Goal: Task Accomplishment & Management: Complete application form

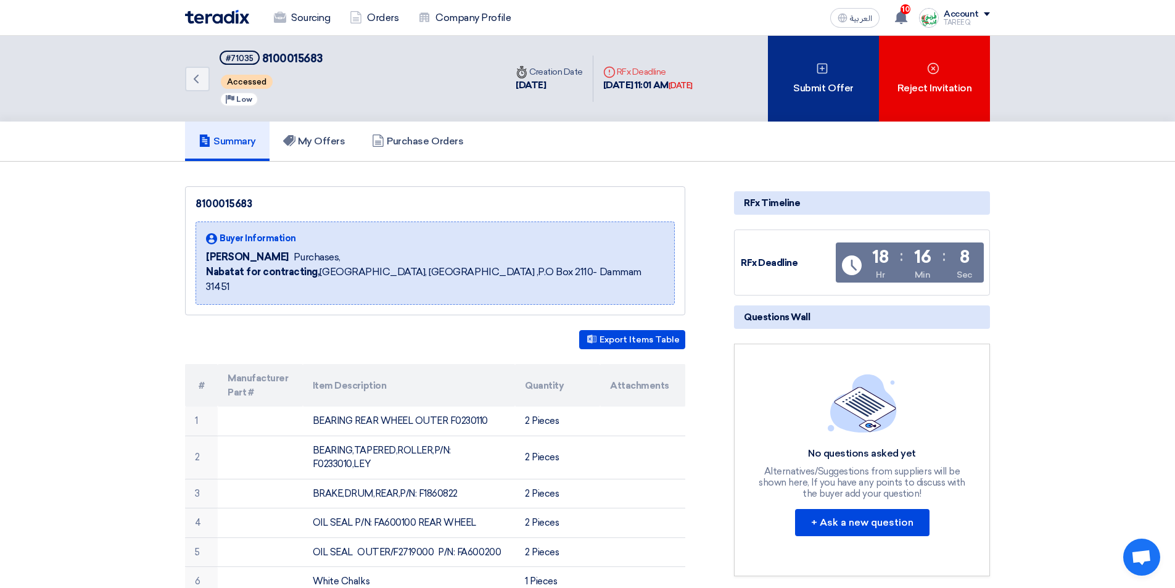
click at [815, 99] on div "Submit Offer" at bounding box center [823, 79] width 111 height 86
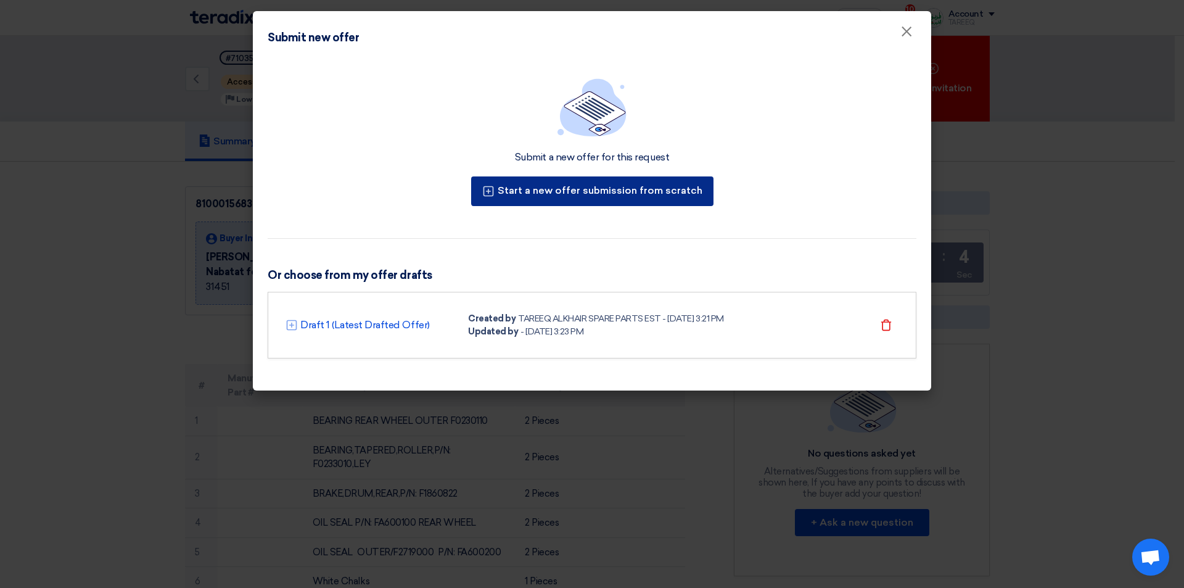
click at [609, 186] on button "Start a new offer submission from scratch" at bounding box center [592, 191] width 242 height 30
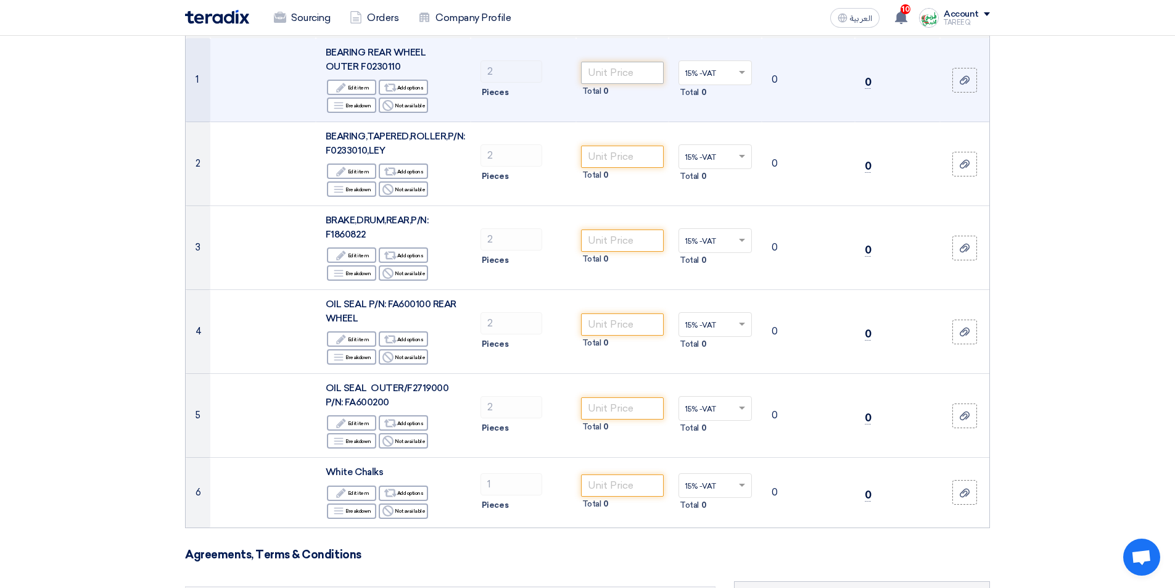
scroll to position [185, 0]
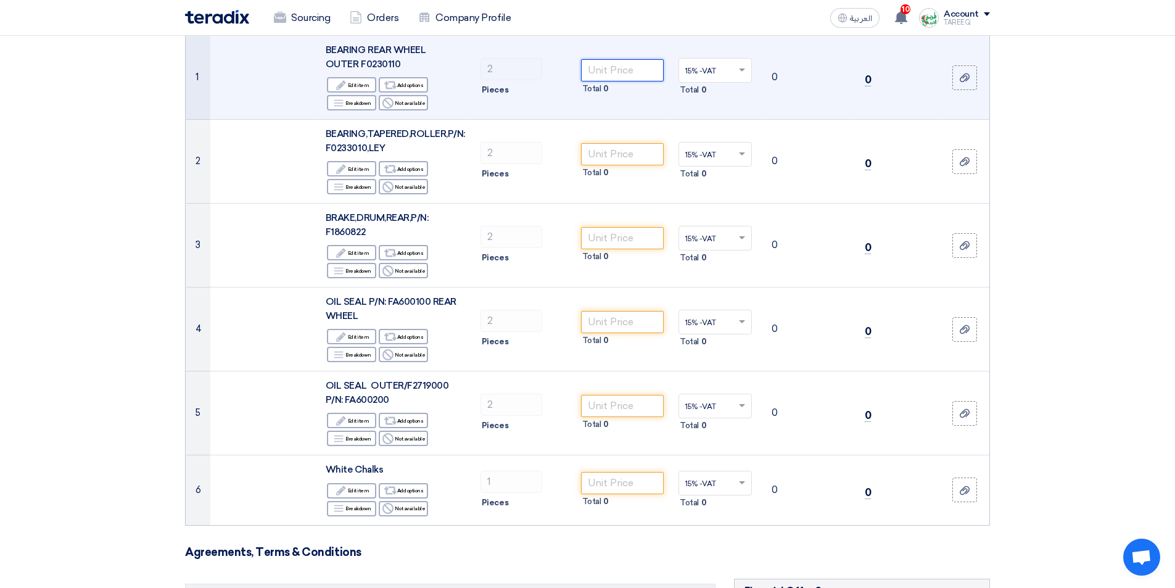
click at [630, 69] on input "number" at bounding box center [622, 70] width 83 height 22
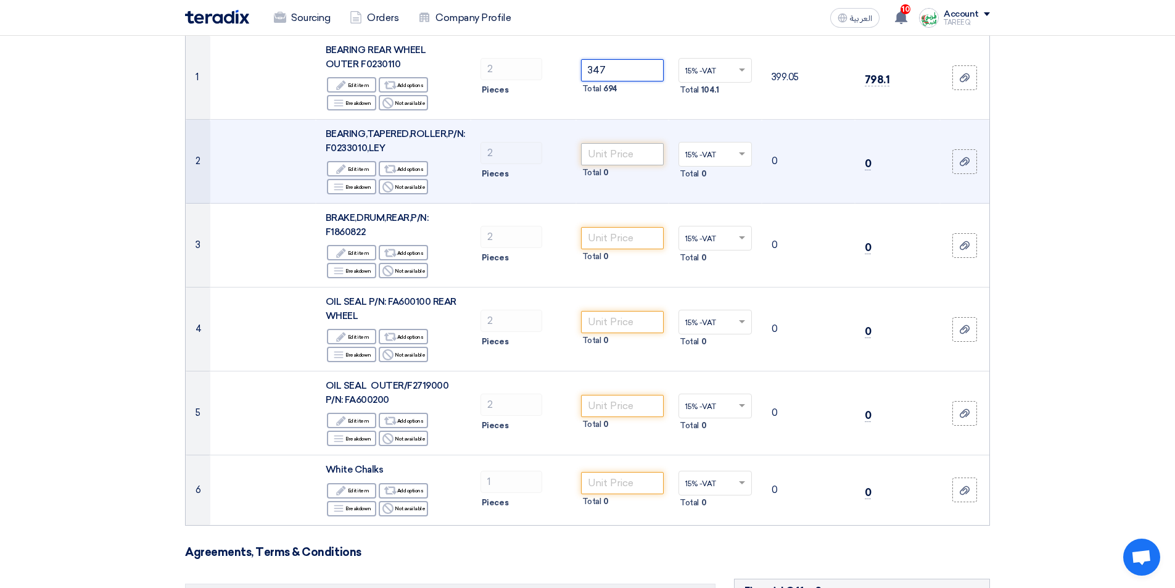
type input "347"
click at [627, 146] on input "number" at bounding box center [622, 154] width 83 height 22
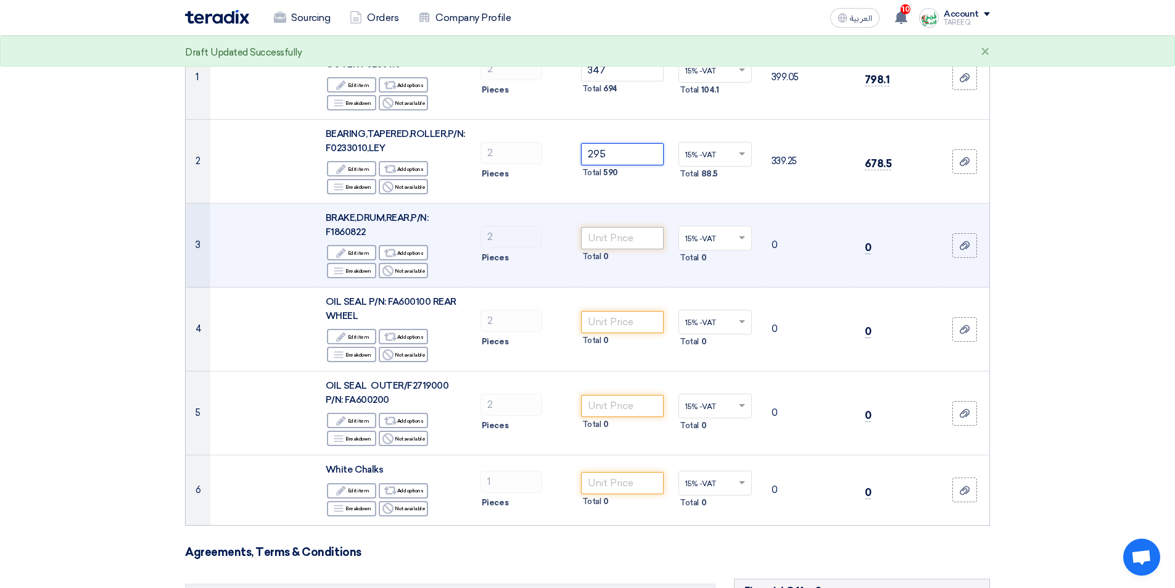
type input "295"
click at [620, 240] on input "number" at bounding box center [622, 238] width 83 height 22
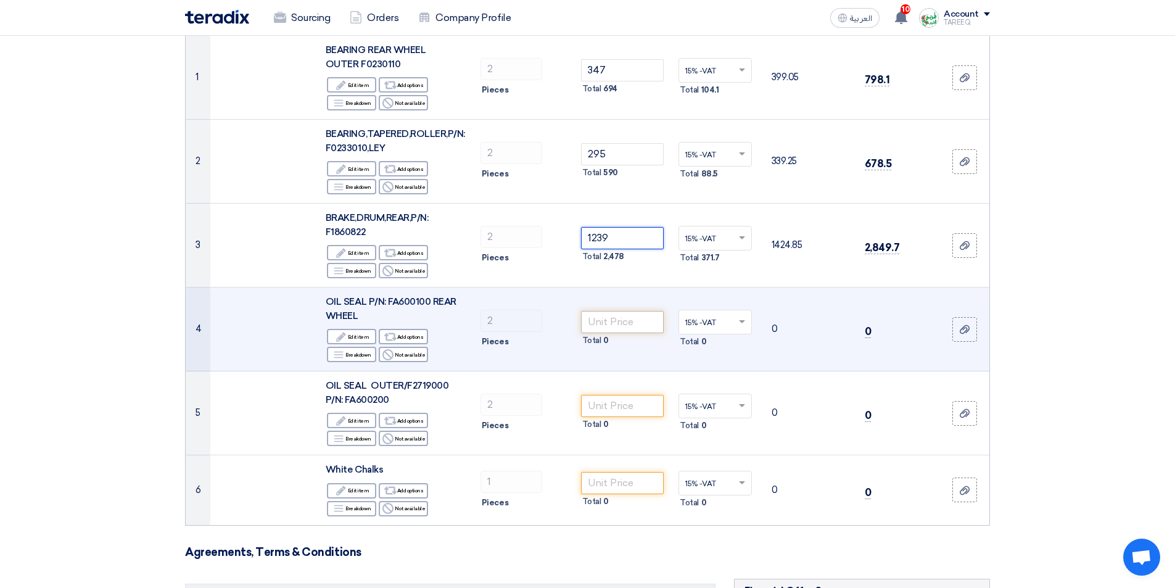
type input "1239"
click at [631, 326] on input "number" at bounding box center [622, 322] width 83 height 22
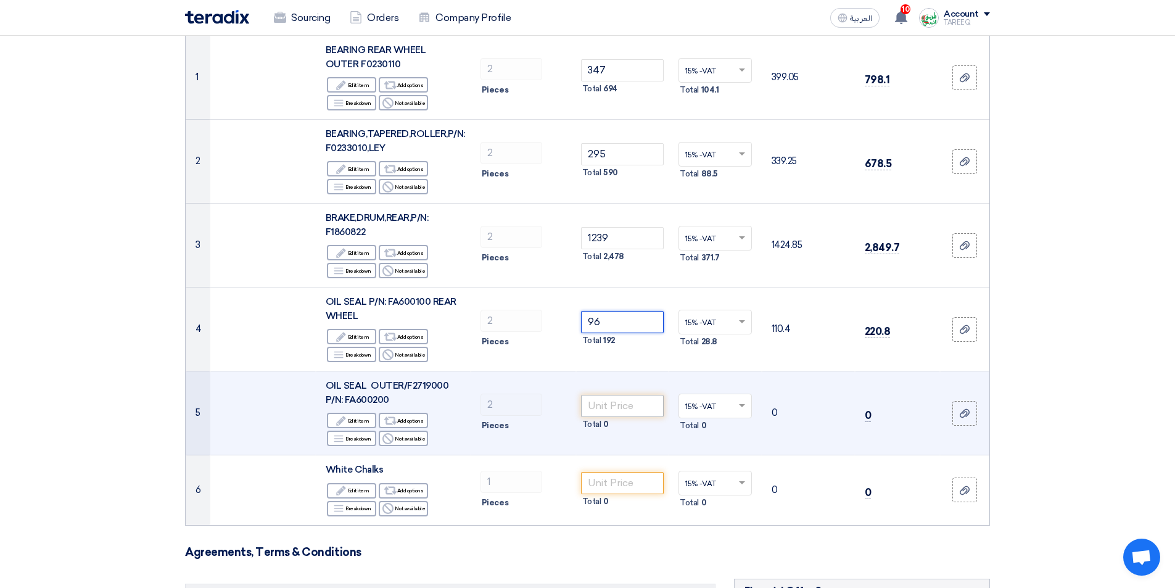
type input "96"
click at [610, 401] on input "number" at bounding box center [622, 406] width 83 height 22
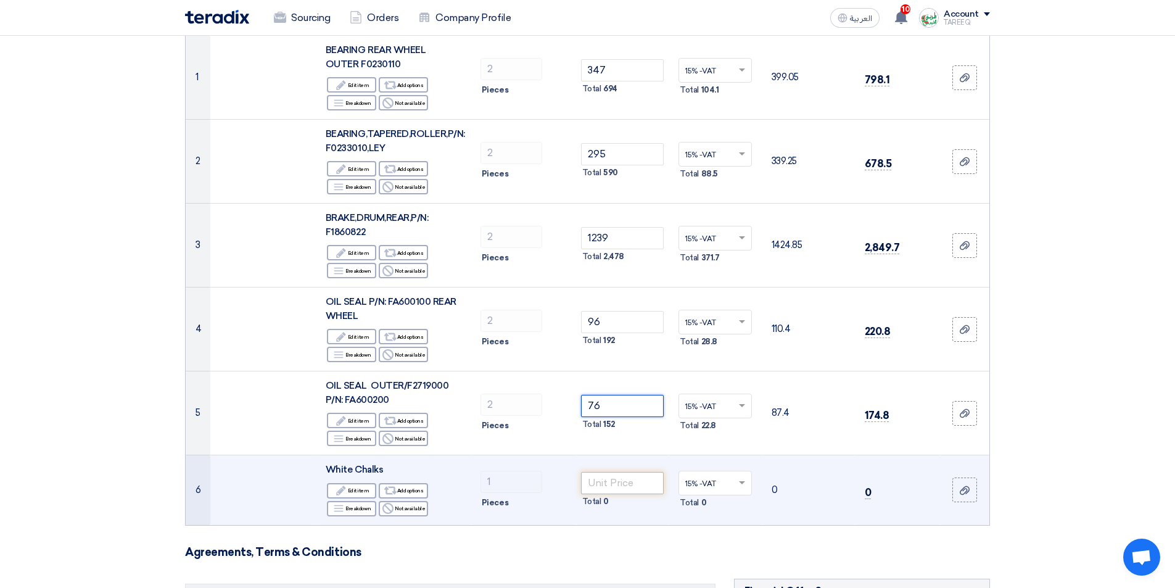
type input "76"
click at [623, 485] on input "number" at bounding box center [622, 483] width 83 height 22
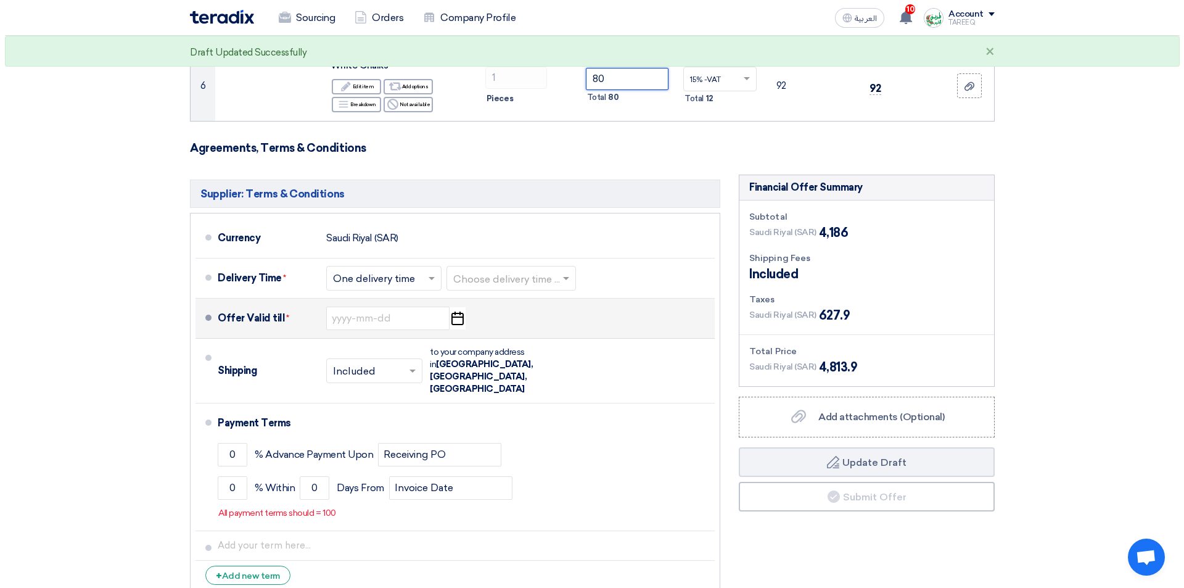
scroll to position [617, 0]
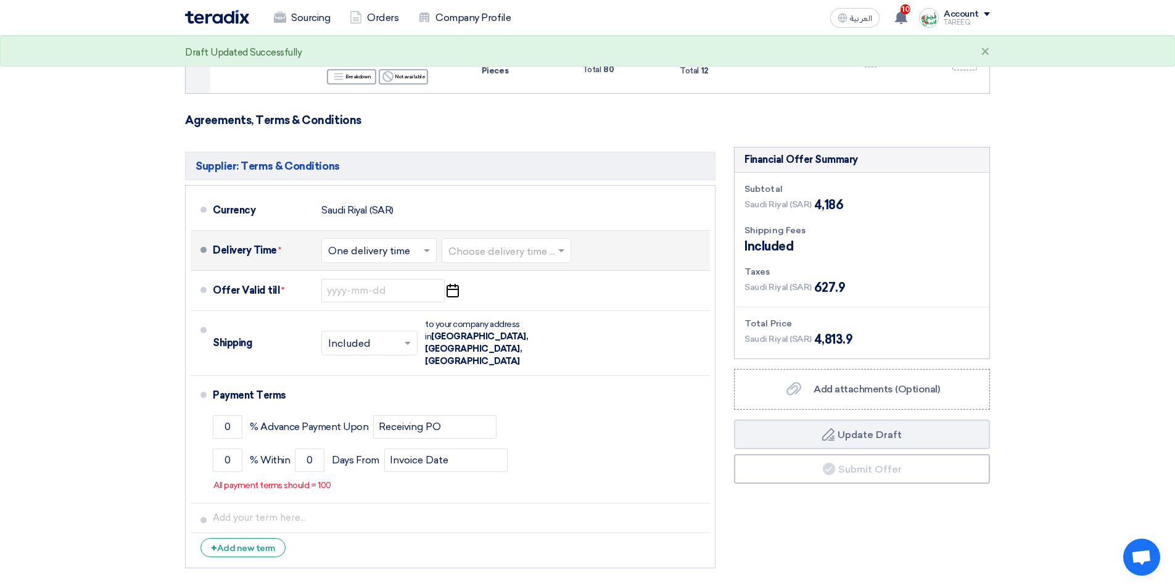
type input "80"
click at [507, 254] on input "text" at bounding box center [506, 251] width 117 height 18
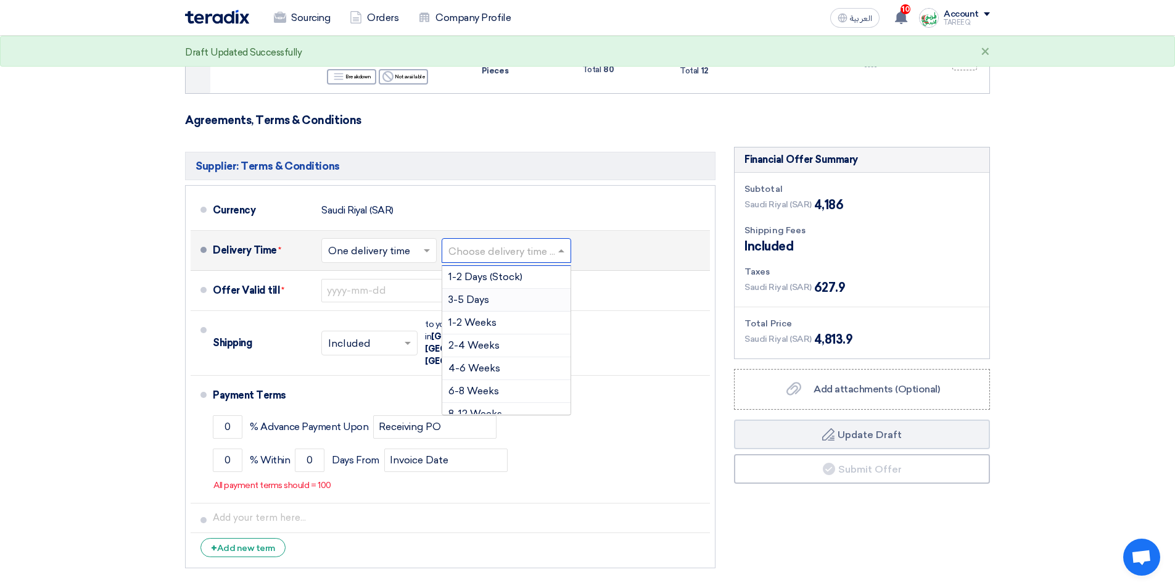
click at [462, 302] on span "3-5 Days" at bounding box center [468, 299] width 41 height 12
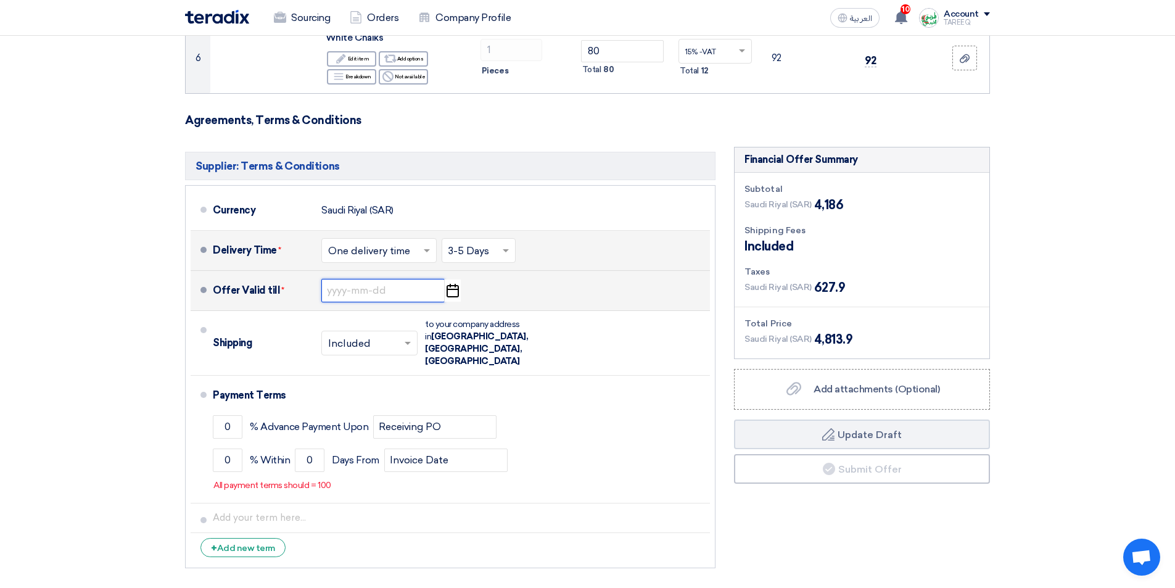
click at [356, 293] on input at bounding box center [382, 290] width 123 height 23
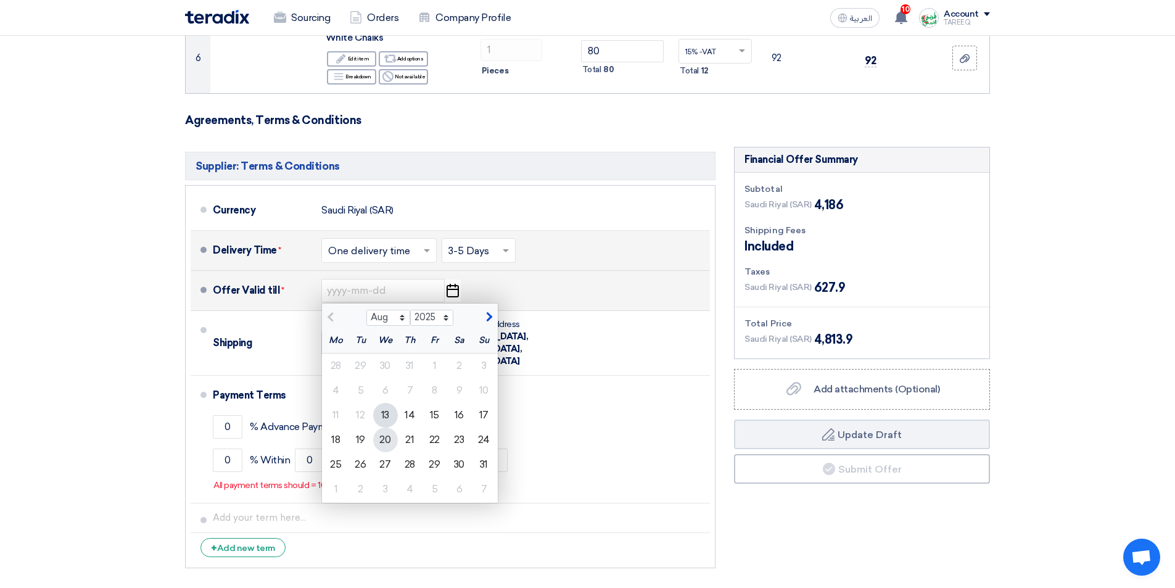
click at [387, 442] on div "20" at bounding box center [385, 439] width 25 height 25
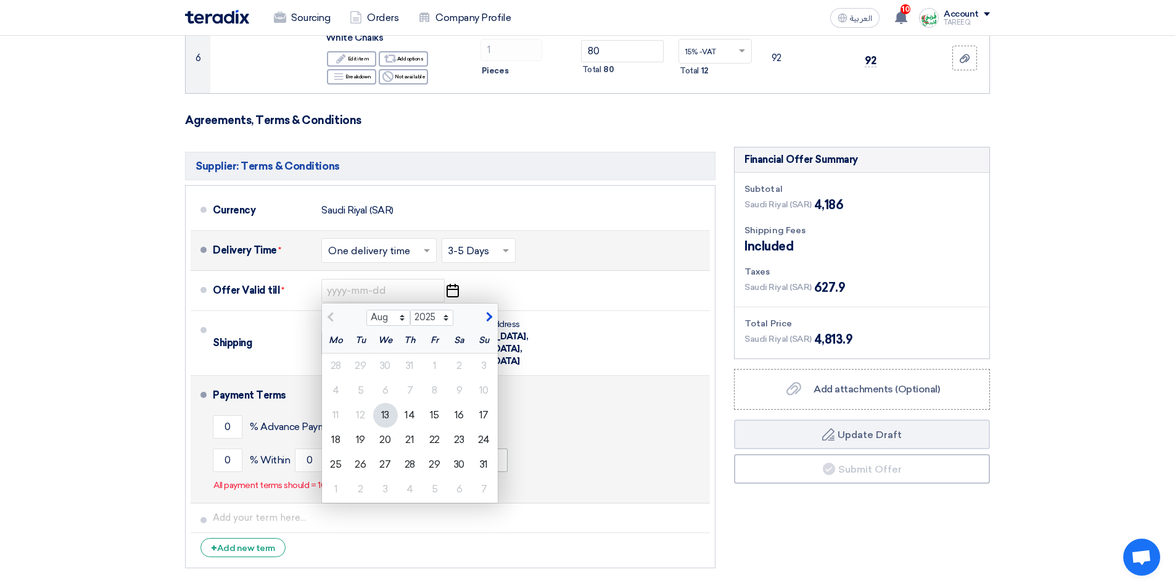
type input "[DATE]"
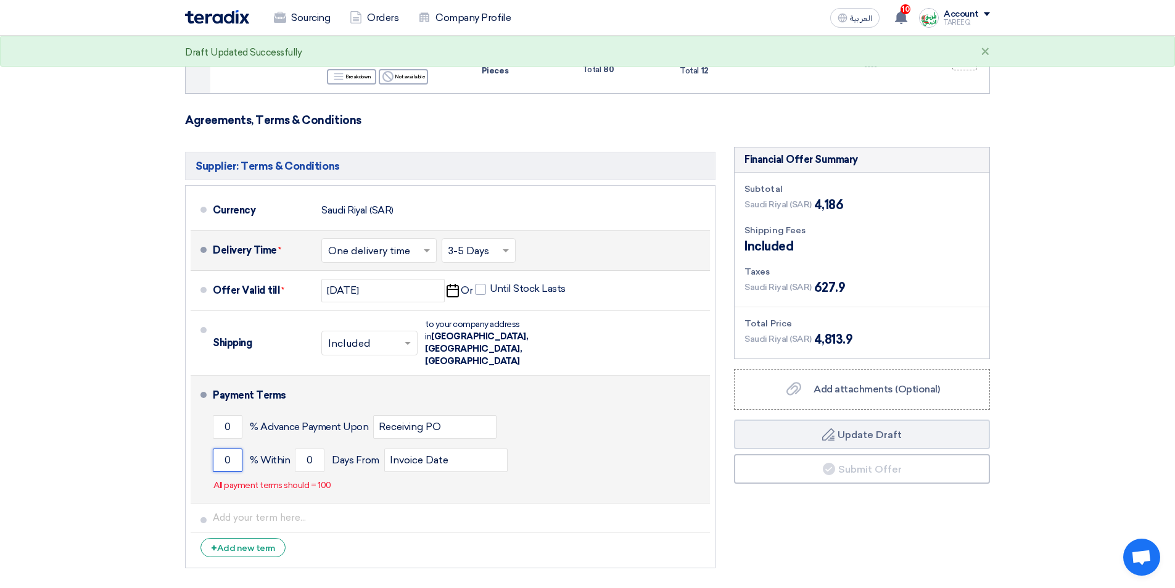
click at [217, 448] on input "0" at bounding box center [228, 459] width 30 height 23
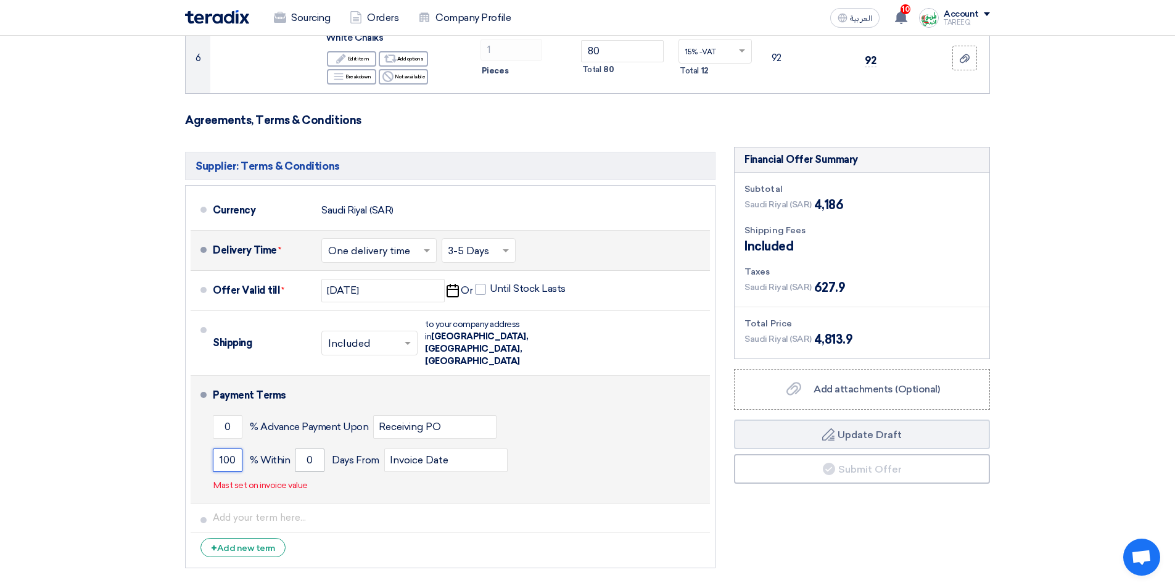
type input "100"
click at [298, 448] on input "0" at bounding box center [310, 459] width 30 height 23
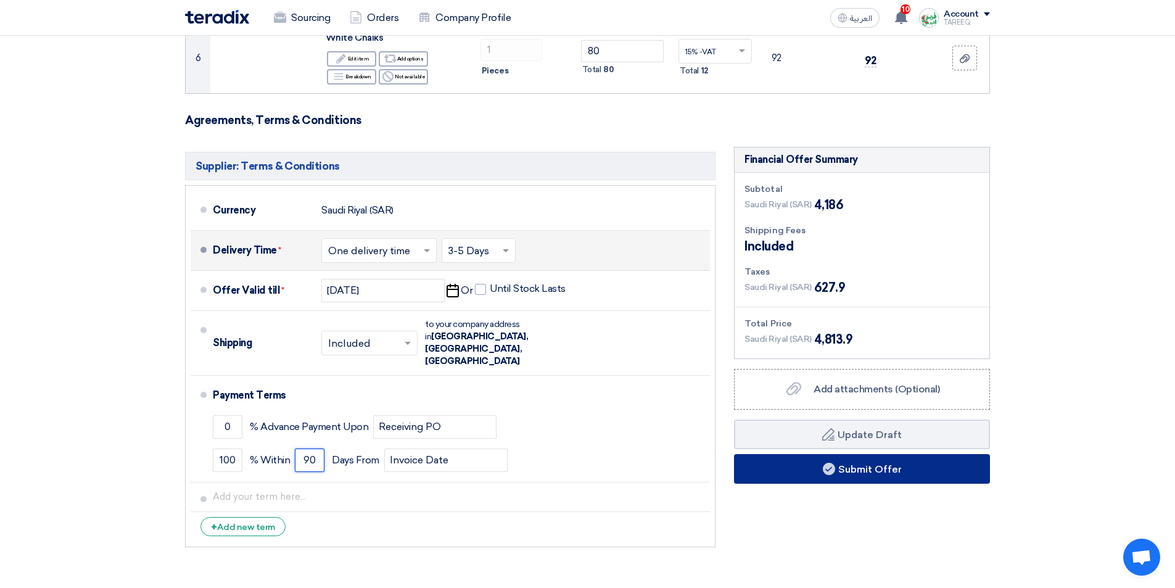
type input "90"
click at [803, 464] on button "Submit Offer" at bounding box center [862, 469] width 256 height 30
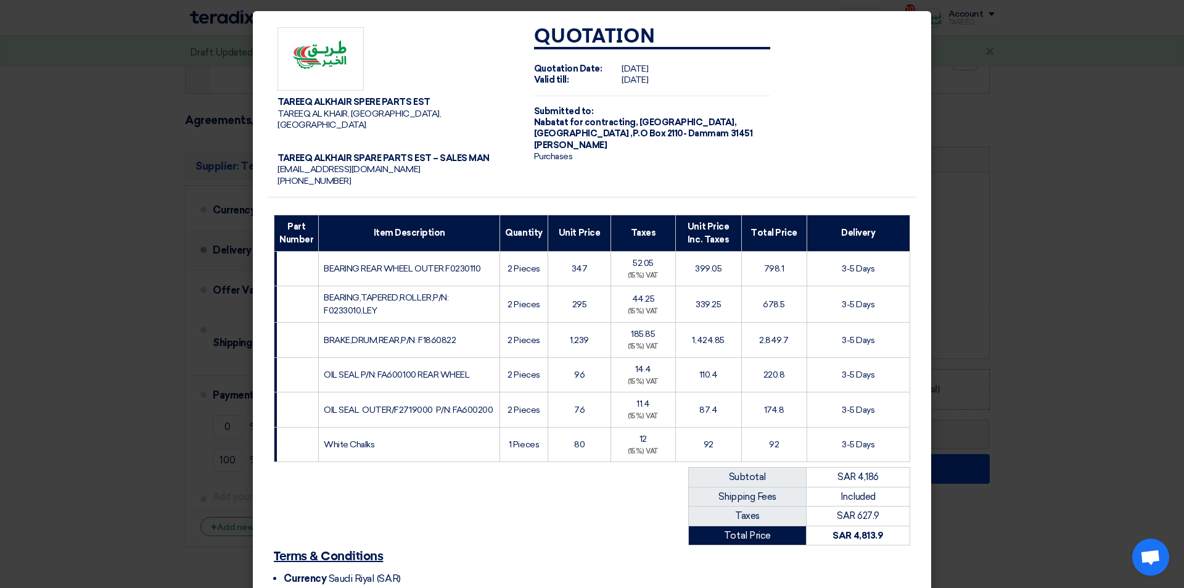
scroll to position [137, 0]
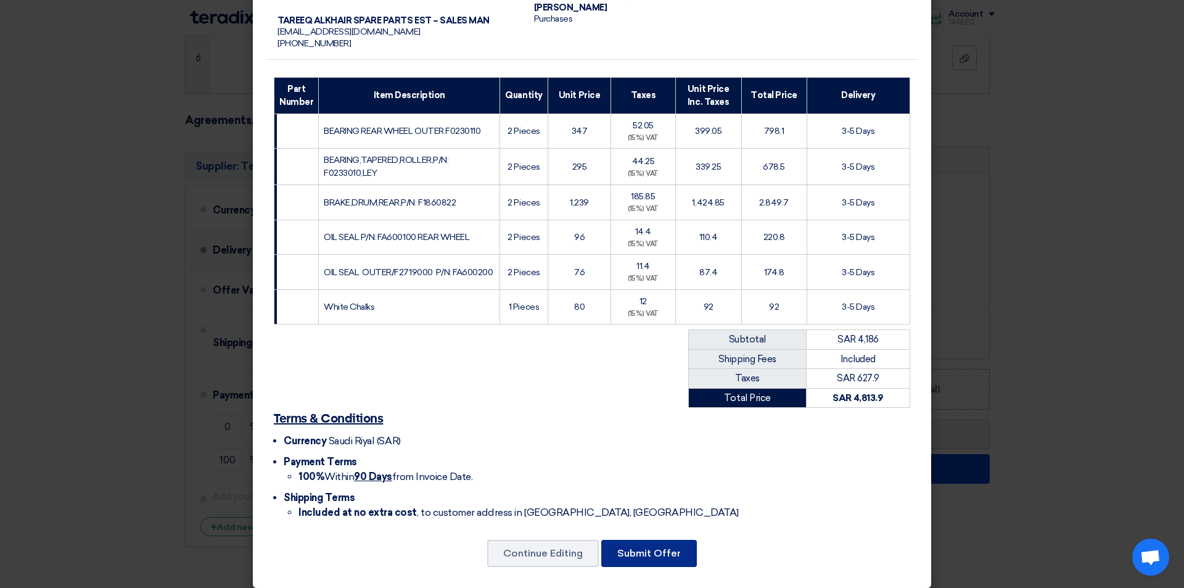
click at [644, 543] on button "Submit Offer" at bounding box center [649, 553] width 96 height 27
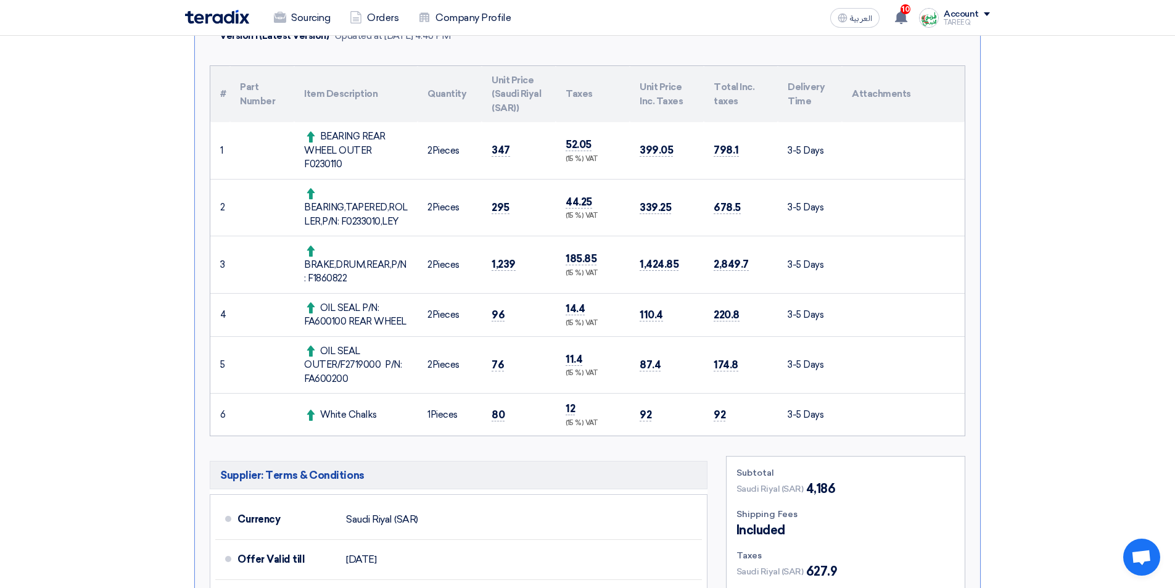
scroll to position [308, 0]
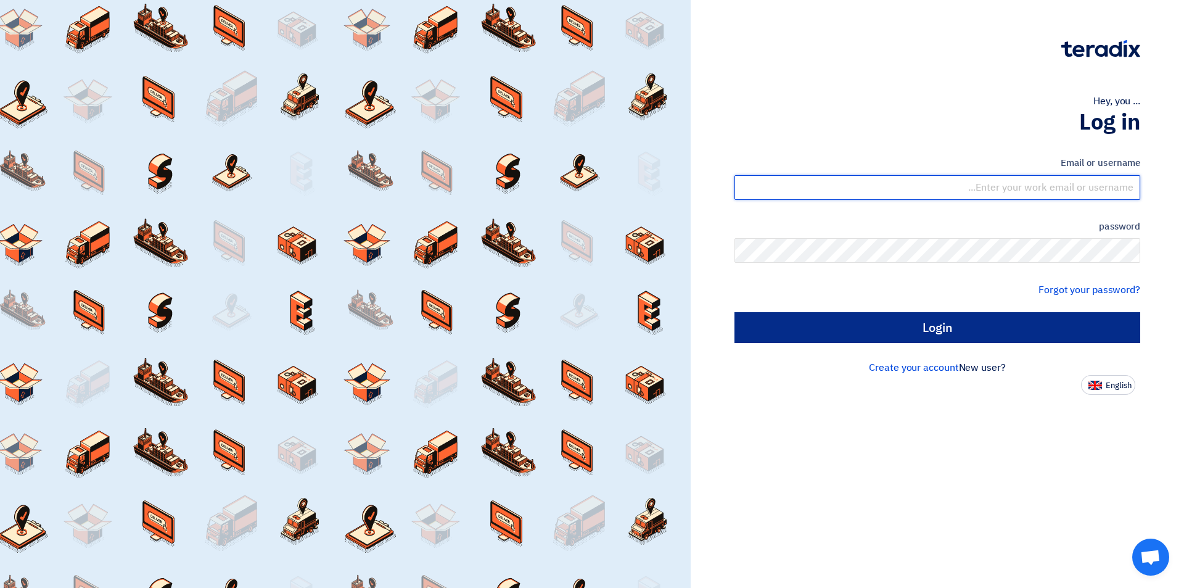
type input "[EMAIL_ADDRESS][DOMAIN_NAME]"
click at [849, 336] on input "Login" at bounding box center [937, 327] width 406 height 31
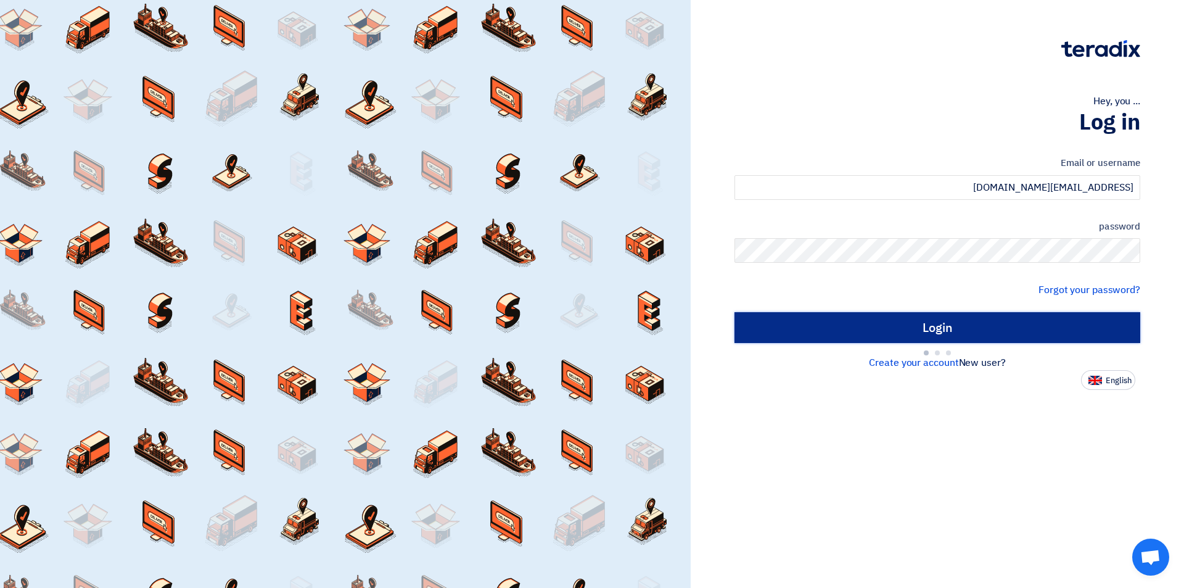
type input "Sign in"
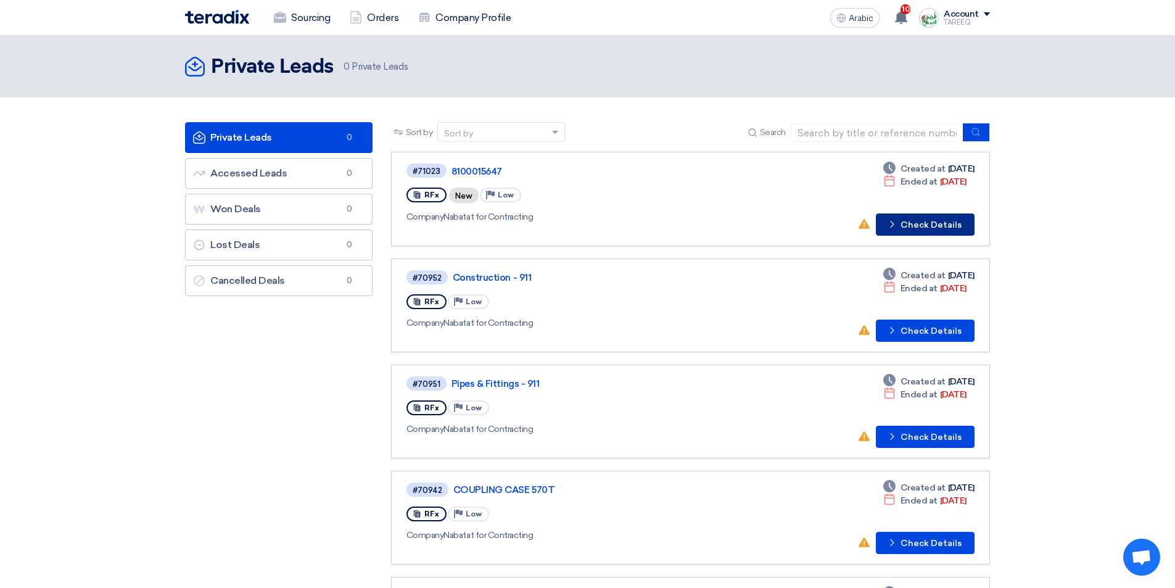
click at [953, 227] on font "Check Details" at bounding box center [930, 225] width 61 height 10
